Goal: Task Accomplishment & Management: Manage account settings

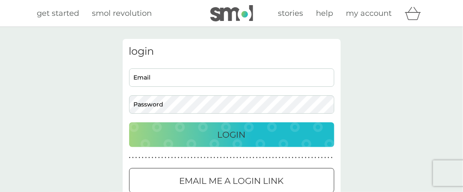
type input "[EMAIL_ADDRESS][PERSON_NAME][DOMAIN_NAME]"
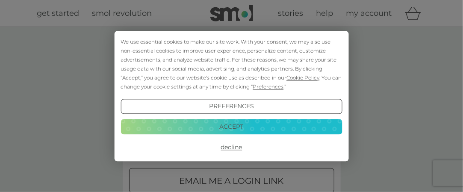
click at [207, 128] on button "Accept" at bounding box center [232, 126] width 222 height 15
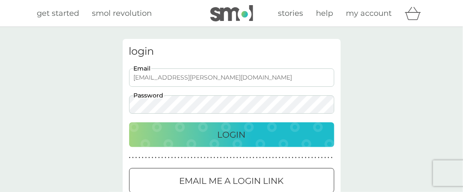
click at [262, 137] on div "Login" at bounding box center [232, 135] width 188 height 14
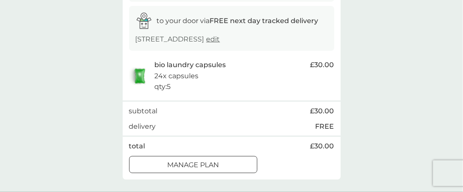
scroll to position [173, 0]
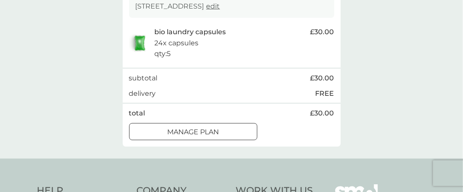
click at [215, 139] on button "Manage plan" at bounding box center [193, 131] width 128 height 17
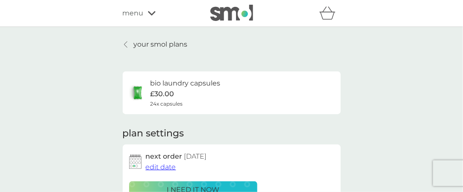
click at [126, 44] on icon at bounding box center [125, 44] width 3 height 7
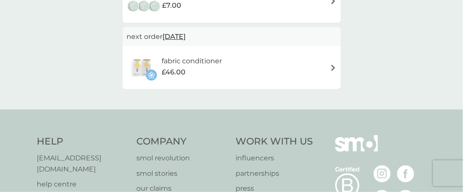
scroll to position [415, 0]
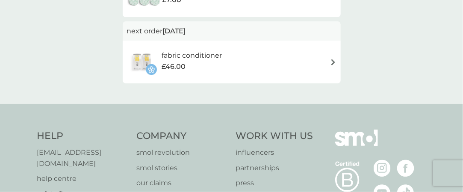
click at [213, 67] on div "£46.00" at bounding box center [192, 66] width 60 height 11
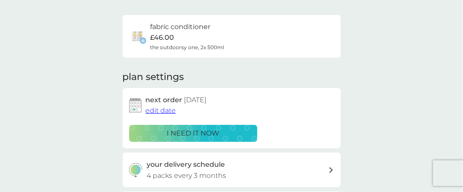
scroll to position [59, 0]
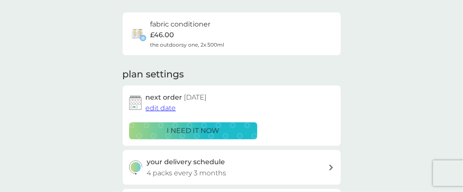
click at [201, 130] on p "i need it now" at bounding box center [193, 130] width 53 height 11
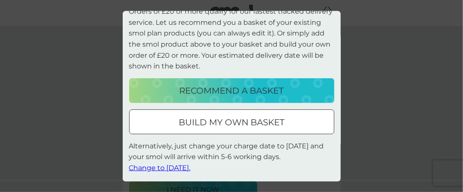
scroll to position [0, 0]
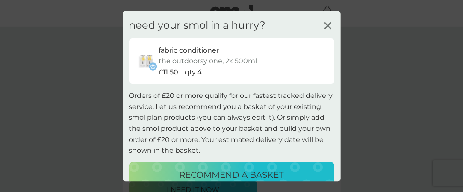
click at [324, 24] on icon at bounding box center [328, 25] width 13 height 13
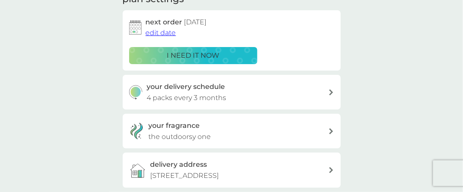
scroll to position [136, 0]
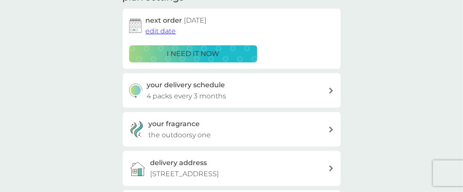
click at [221, 95] on p "4 packs every 3 months" at bounding box center [187, 96] width 80 height 11
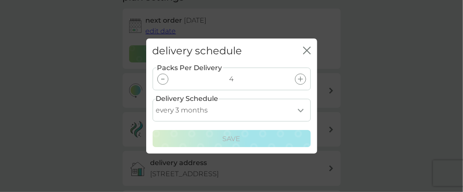
click at [179, 117] on select "every 1 month every 2 months every 3 months every 4 months every 5 months every…" at bounding box center [232, 110] width 158 height 23
select select "2"
click at [153, 99] on select "every 1 month every 2 months every 3 months every 4 months every 5 months every…" at bounding box center [232, 110] width 158 height 23
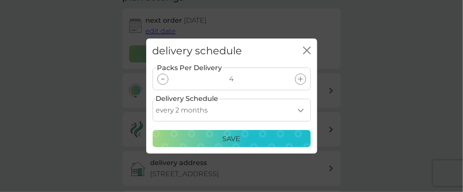
click at [240, 136] on p "Save" at bounding box center [232, 138] width 18 height 11
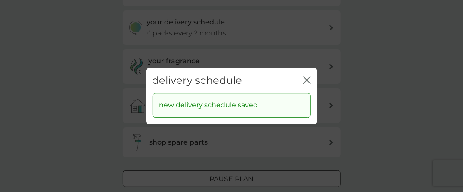
scroll to position [198, 0]
click at [303, 76] on div "delivery schedule close" at bounding box center [231, 80] width 171 height 25
click at [305, 76] on icon "close" at bounding box center [307, 80] width 8 height 8
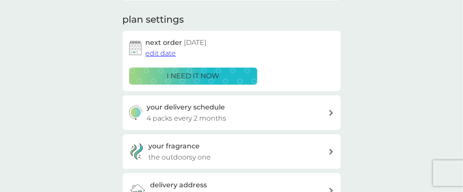
scroll to position [113, 0]
click at [160, 55] on span "edit date" at bounding box center [161, 54] width 30 height 8
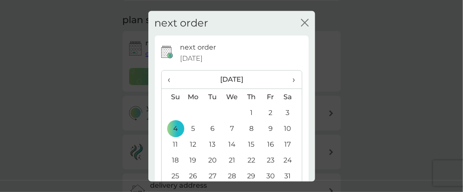
click at [176, 79] on span "‹" at bounding box center [172, 80] width 9 height 18
click at [173, 79] on span "‹" at bounding box center [172, 80] width 9 height 18
click at [191, 144] on td "13" at bounding box center [193, 145] width 20 height 16
click at [181, 144] on td "12" at bounding box center [173, 145] width 22 height 16
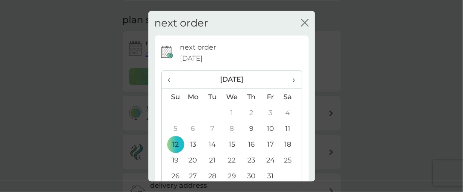
scroll to position [65, 0]
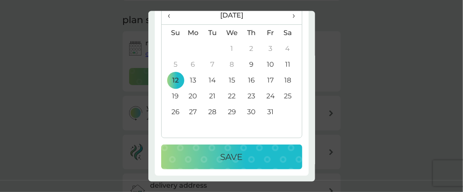
click at [225, 165] on button "Save" at bounding box center [231, 157] width 141 height 25
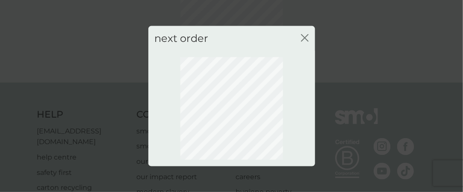
scroll to position [82, 0]
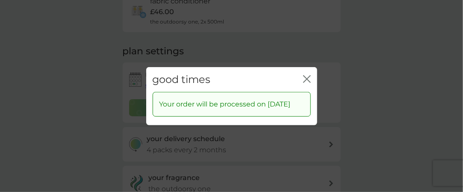
click at [308, 75] on icon "close" at bounding box center [307, 79] width 8 height 8
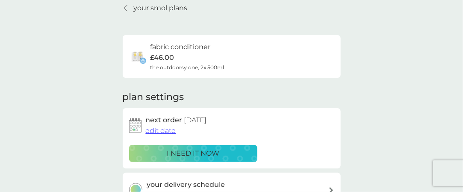
scroll to position [36, 0]
click at [173, 50] on h6 "fabric conditioner" at bounding box center [181, 47] width 60 height 11
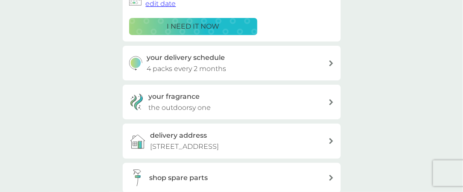
scroll to position [164, 0]
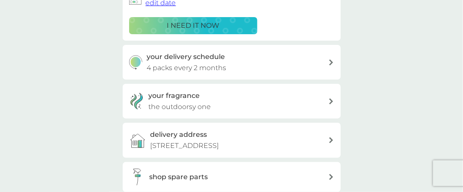
click at [199, 100] on div "your fragrance the outdoorsy one" at bounding box center [239, 101] width 180 height 22
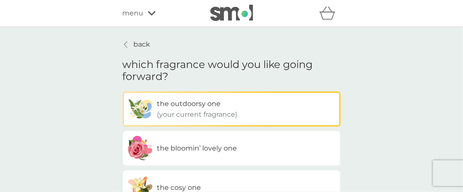
click at [139, 50] on div "back which fragrance would you like going forward? the outdoorsy one (your curr…" at bounding box center [232, 149] width 218 height 220
click at [137, 43] on p "back" at bounding box center [142, 44] width 17 height 11
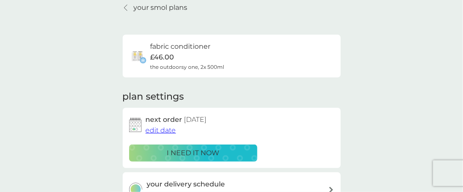
scroll to position [38, 0]
